Goal: Task Accomplishment & Management: Manage account settings

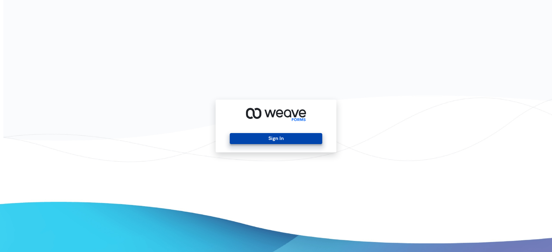
click at [276, 140] on button "Sign In" at bounding box center [276, 138] width 92 height 11
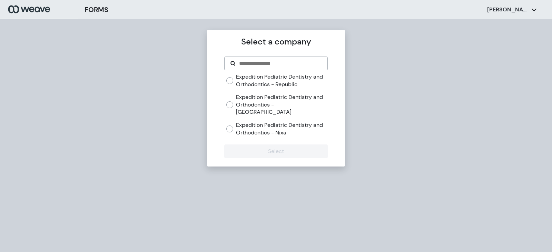
click at [291, 81] on label "Expedition Pediatric Dentistry and Orthodontics - Republic" at bounding box center [281, 80] width 91 height 15
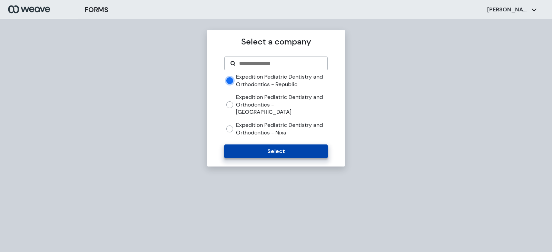
click at [308, 145] on button "Select" at bounding box center [275, 152] width 103 height 14
